Goal: Transaction & Acquisition: Obtain resource

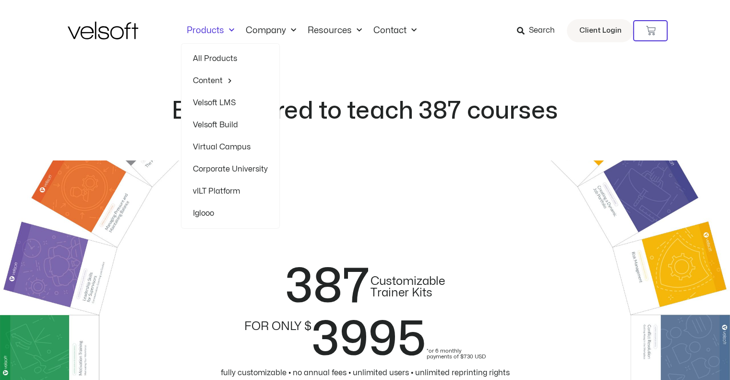
click at [209, 29] on link "Products" at bounding box center [210, 30] width 59 height 11
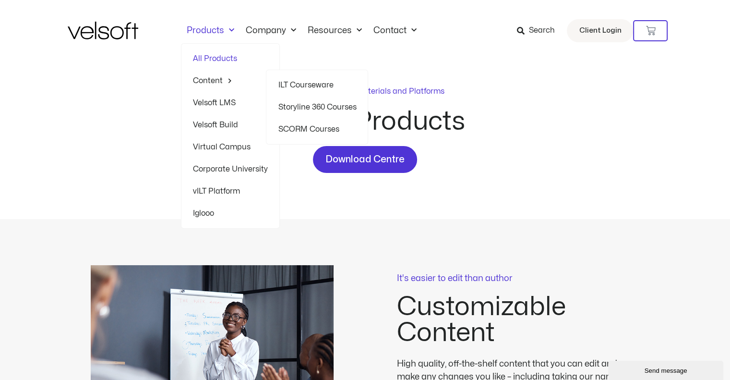
click at [293, 129] on link "SCORM Courses" at bounding box center [317, 129] width 78 height 22
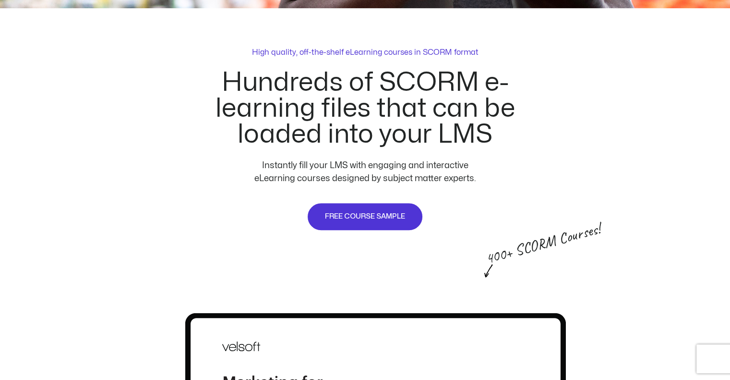
scroll to position [576, 0]
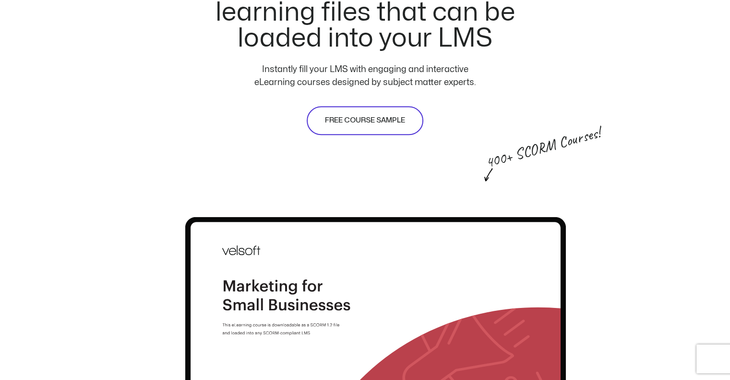
click at [365, 120] on span "FREE COURSE SAMPLE" at bounding box center [365, 121] width 80 height 12
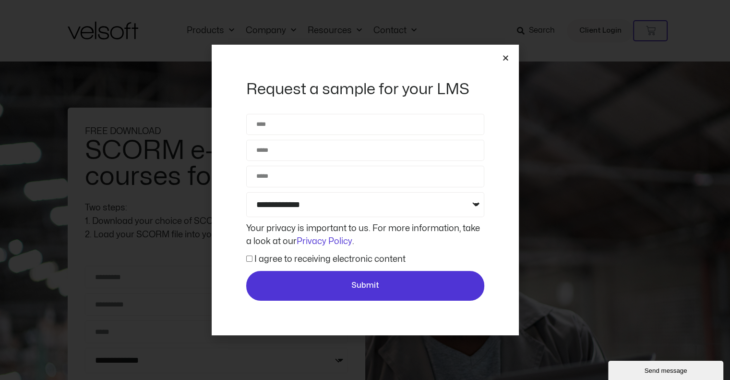
click at [505, 59] on icon "Close" at bounding box center [505, 57] width 7 height 7
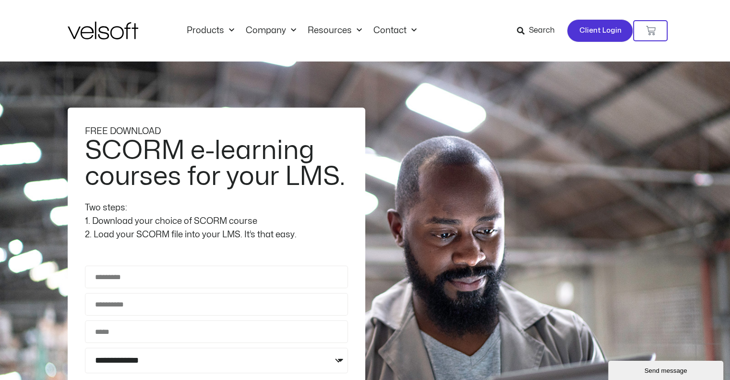
click at [597, 31] on span "Client Login" at bounding box center [600, 30] width 42 height 12
